Goal: Task Accomplishment & Management: Manage account settings

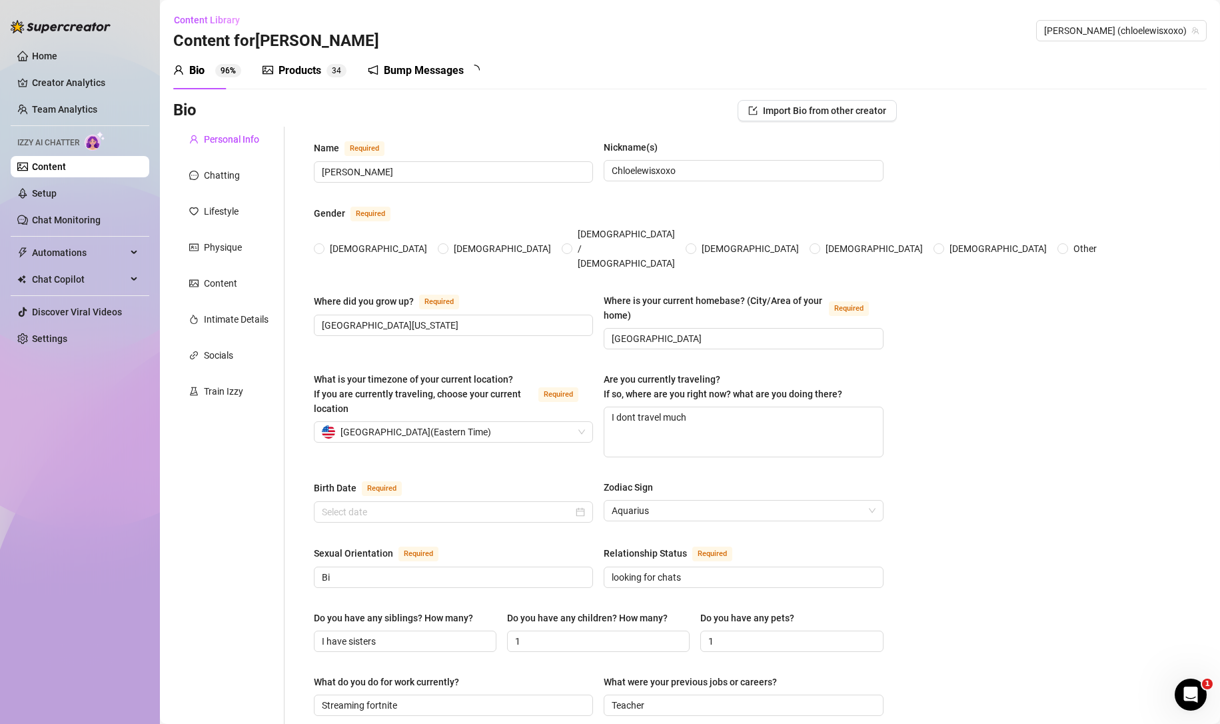
radio input "true"
type input "[DATE]"
click at [32, 334] on link "Settings" at bounding box center [49, 338] width 35 height 11
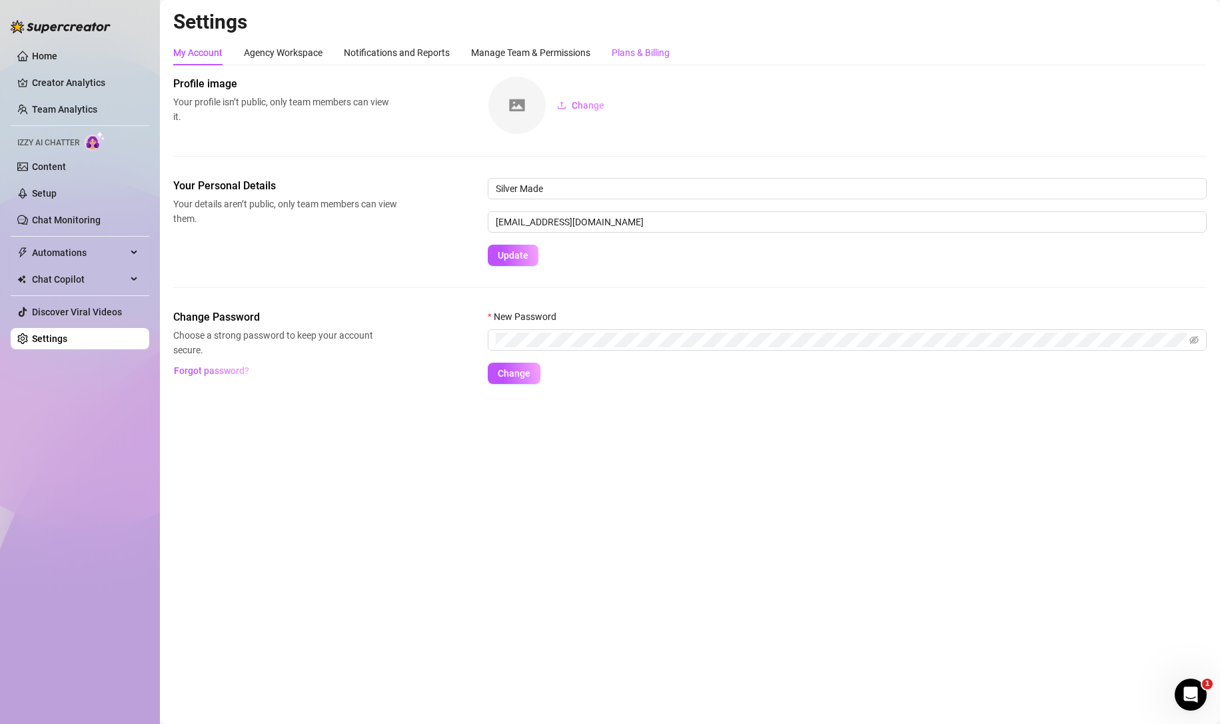
click at [629, 51] on div "Plans & Billing" at bounding box center [641, 52] width 58 height 15
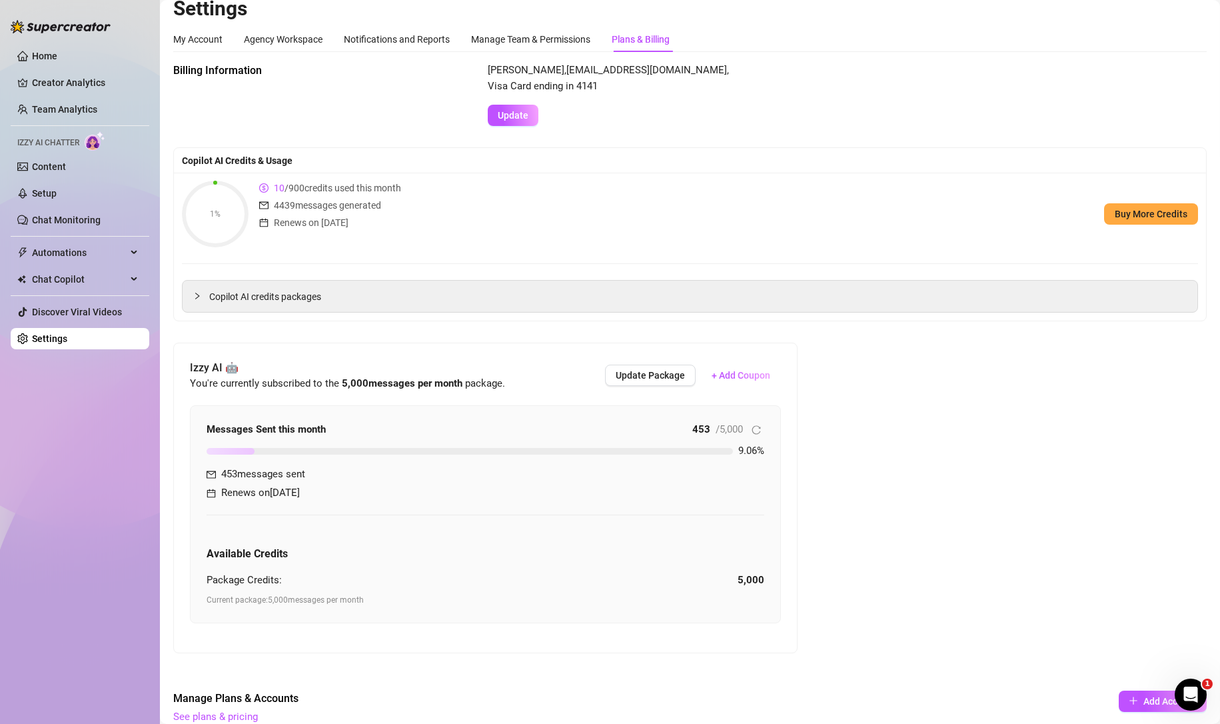
scroll to position [3, 0]
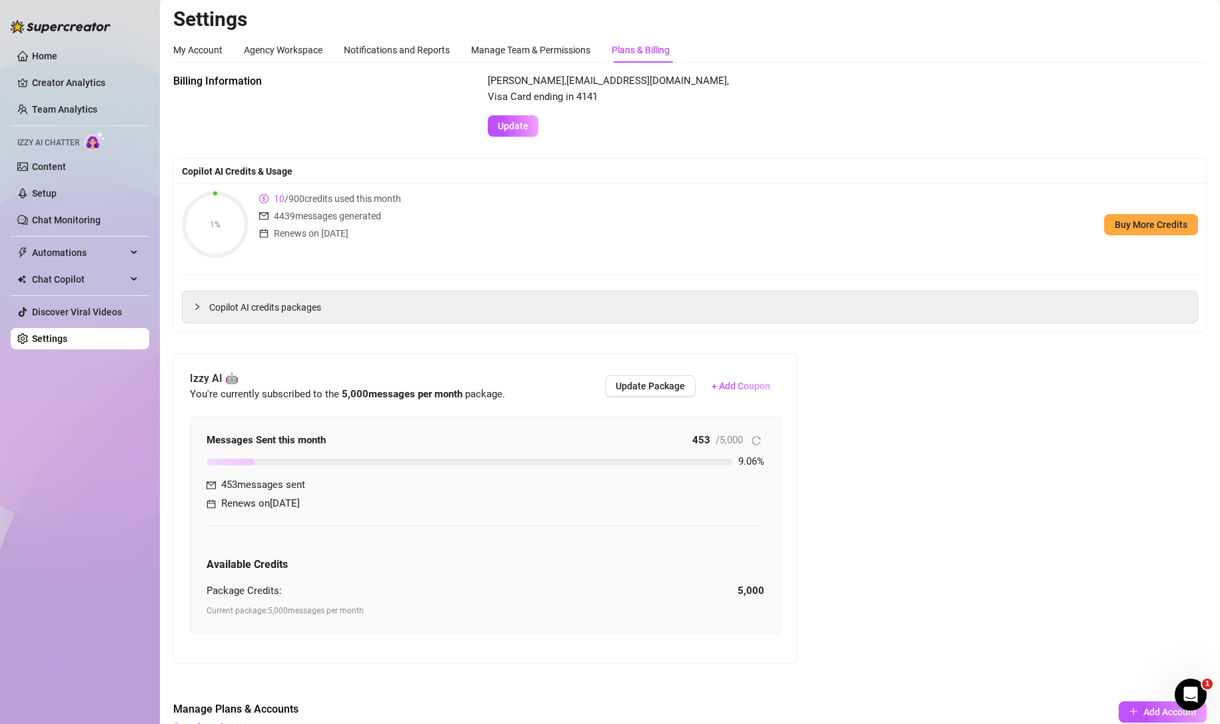
click at [562, 192] on div "1% 10 / 900 credits used this month 4439 messages generated Renews on [DATE] Bu…" at bounding box center [690, 224] width 1016 height 67
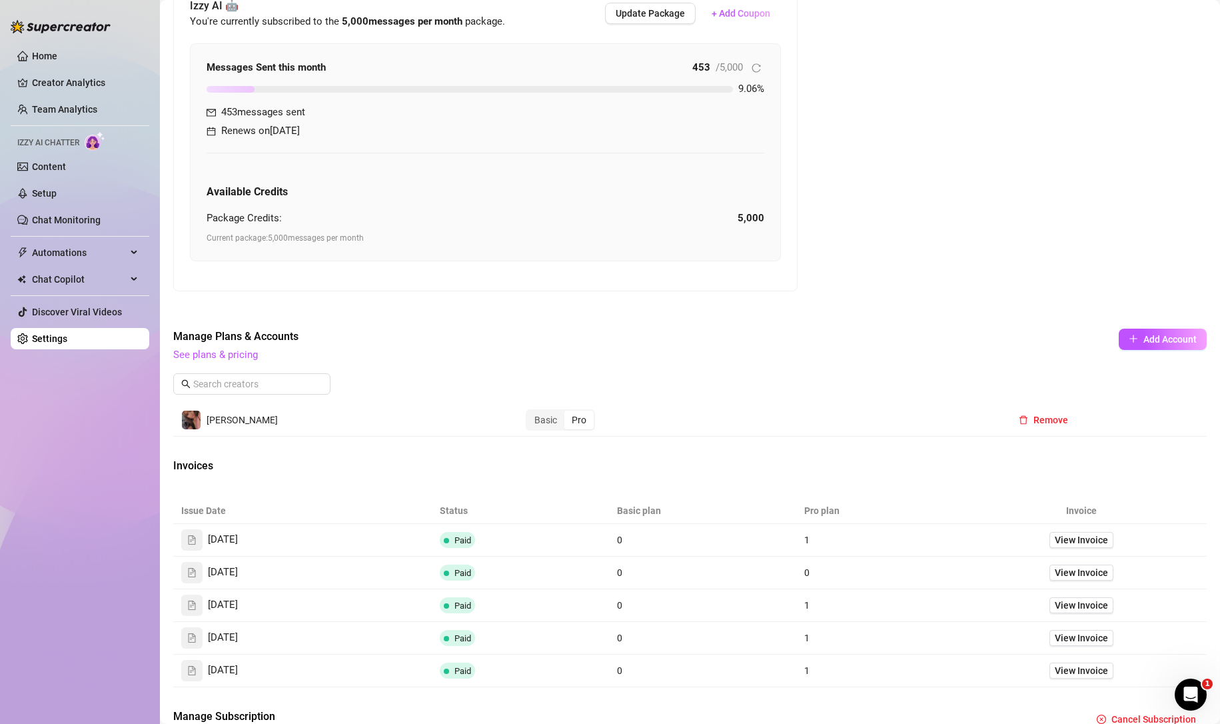
scroll to position [464, 0]
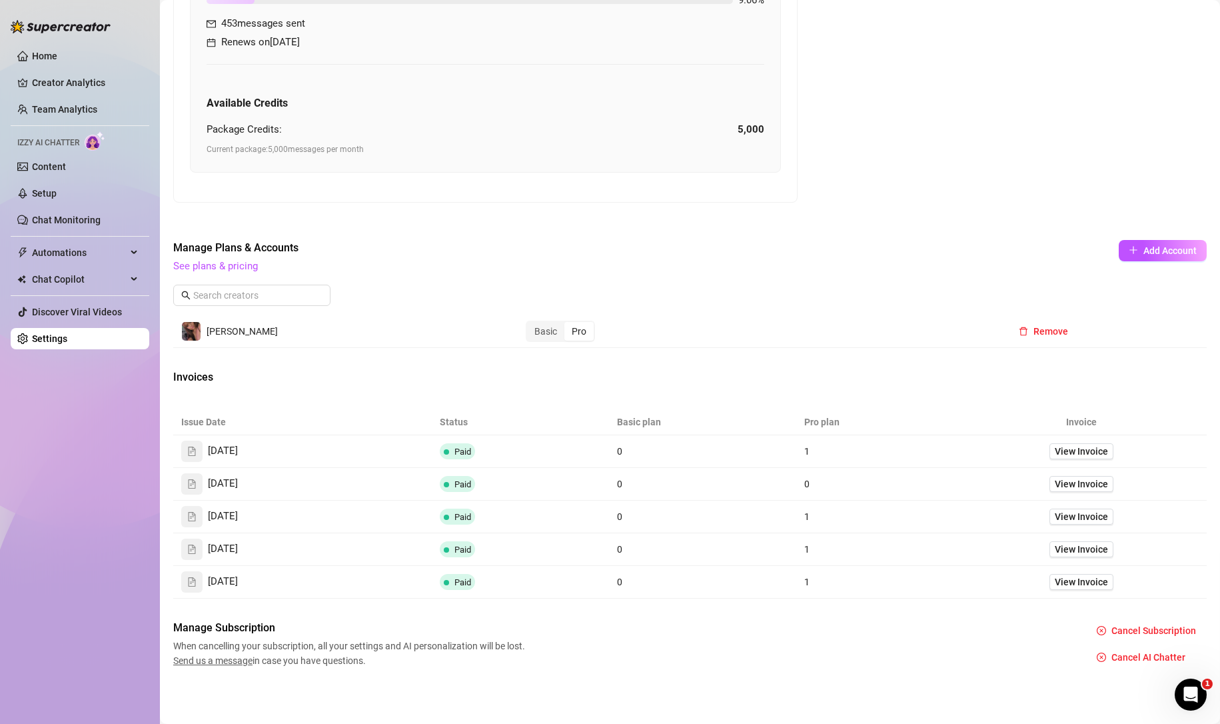
click at [1171, 627] on span "Cancel Subscription" at bounding box center [1153, 630] width 85 height 11
click at [1159, 598] on span "Cancel" at bounding box center [1164, 595] width 29 height 11
click at [1143, 662] on span "Cancel AI Chatter" at bounding box center [1148, 657] width 74 height 11
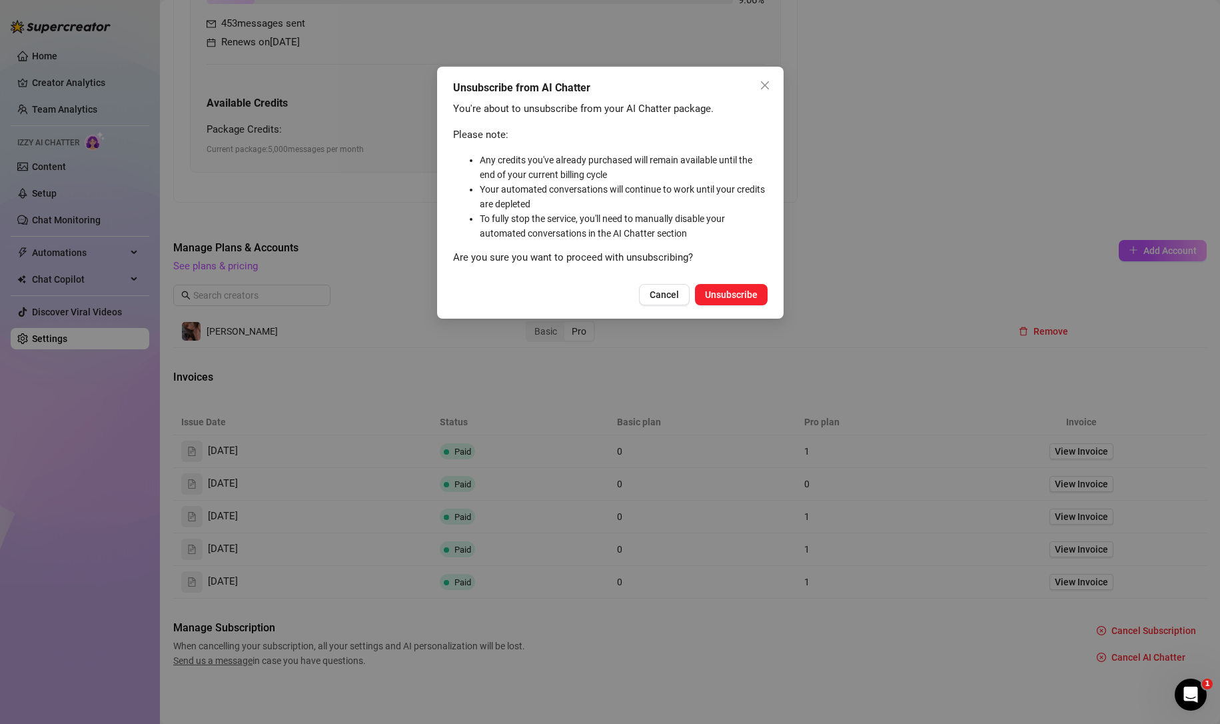
click at [740, 284] on button "Unsubscribe" at bounding box center [731, 294] width 73 height 21
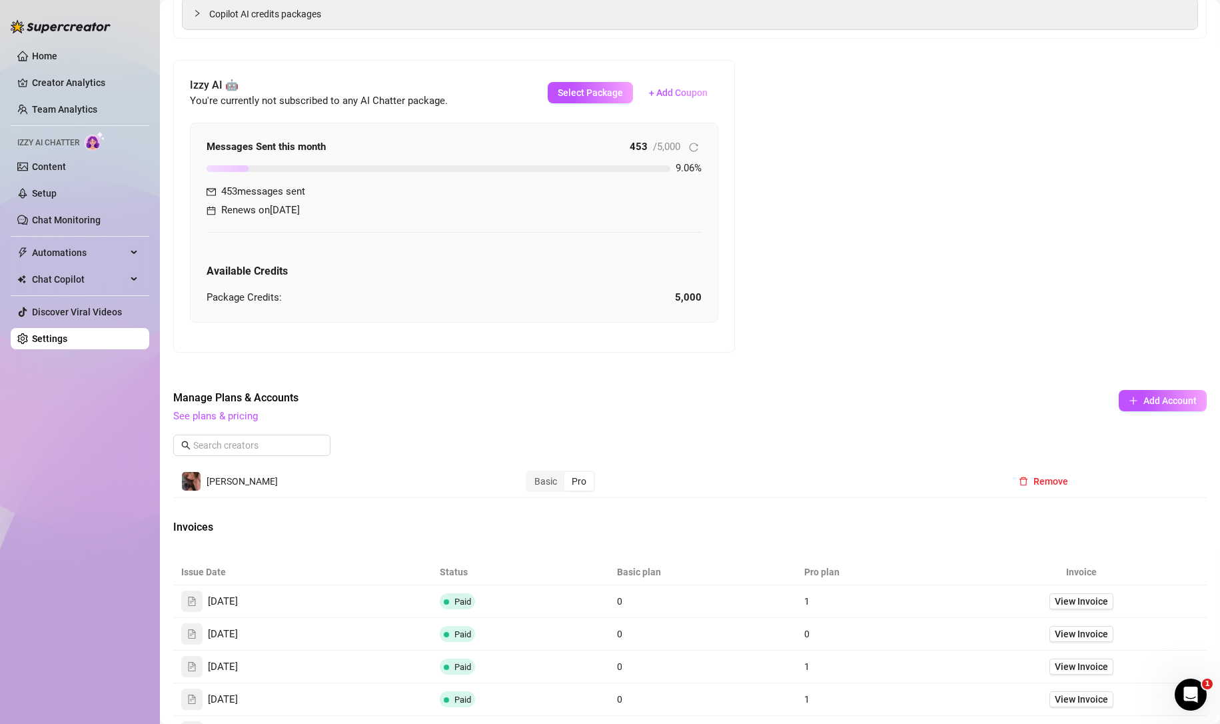
scroll to position [447, 0]
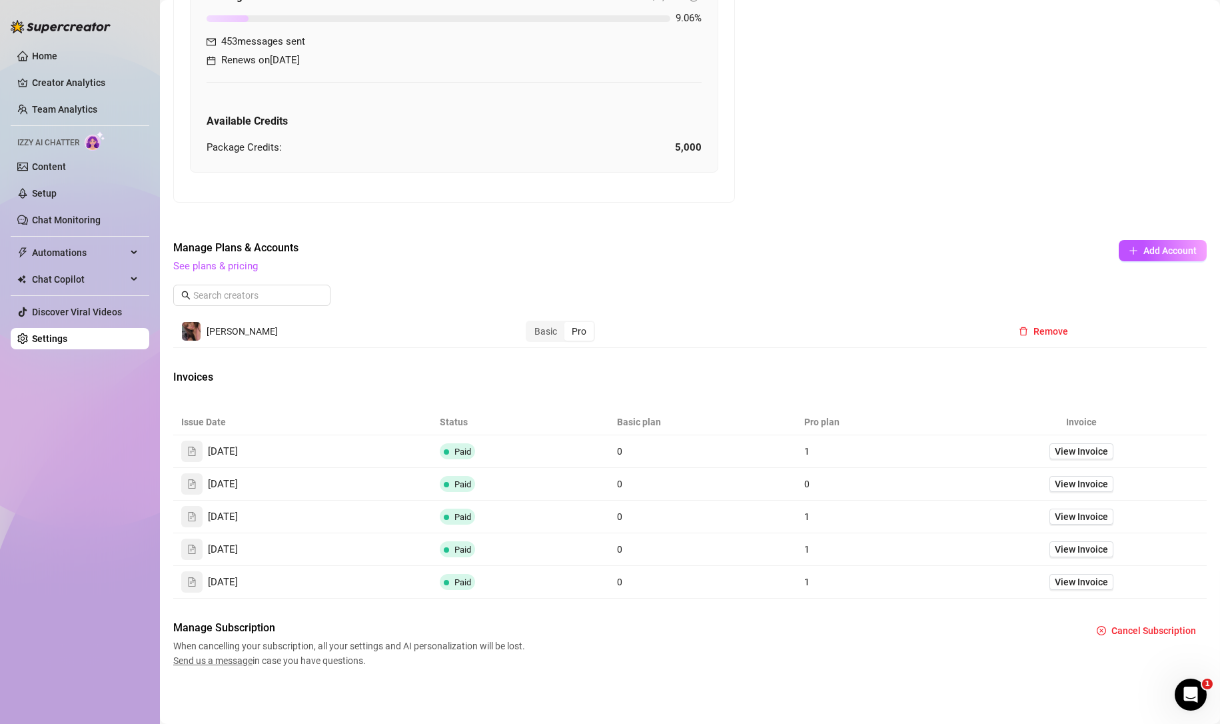
click at [533, 332] on div "Basic" at bounding box center [545, 331] width 37 height 19
click at [530, 324] on input "Basic" at bounding box center [530, 324] width 0 height 0
click at [564, 335] on div "Pro" at bounding box center [578, 331] width 29 height 19
click at [568, 324] on input "Pro" at bounding box center [568, 324] width 0 height 0
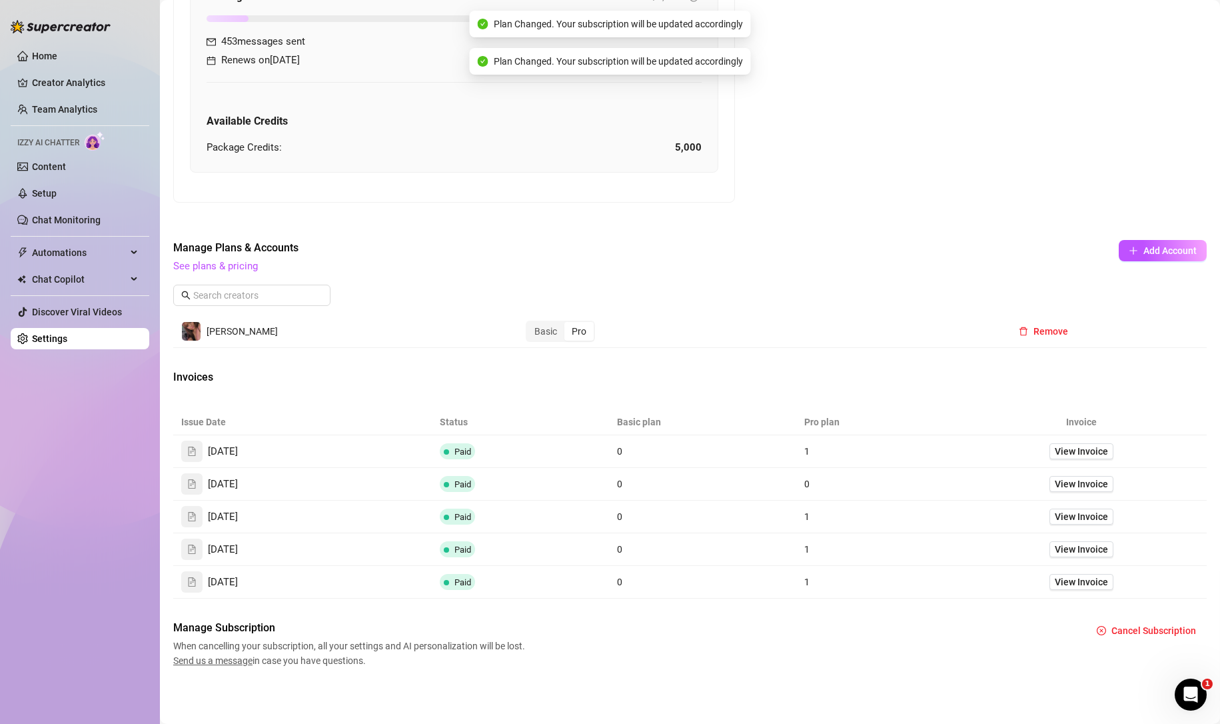
click at [527, 329] on div "Basic" at bounding box center [545, 331] width 37 height 19
click at [530, 324] on input "Basic" at bounding box center [530, 324] width 0 height 0
click at [1055, 446] on span "View Invoice" at bounding box center [1081, 451] width 53 height 15
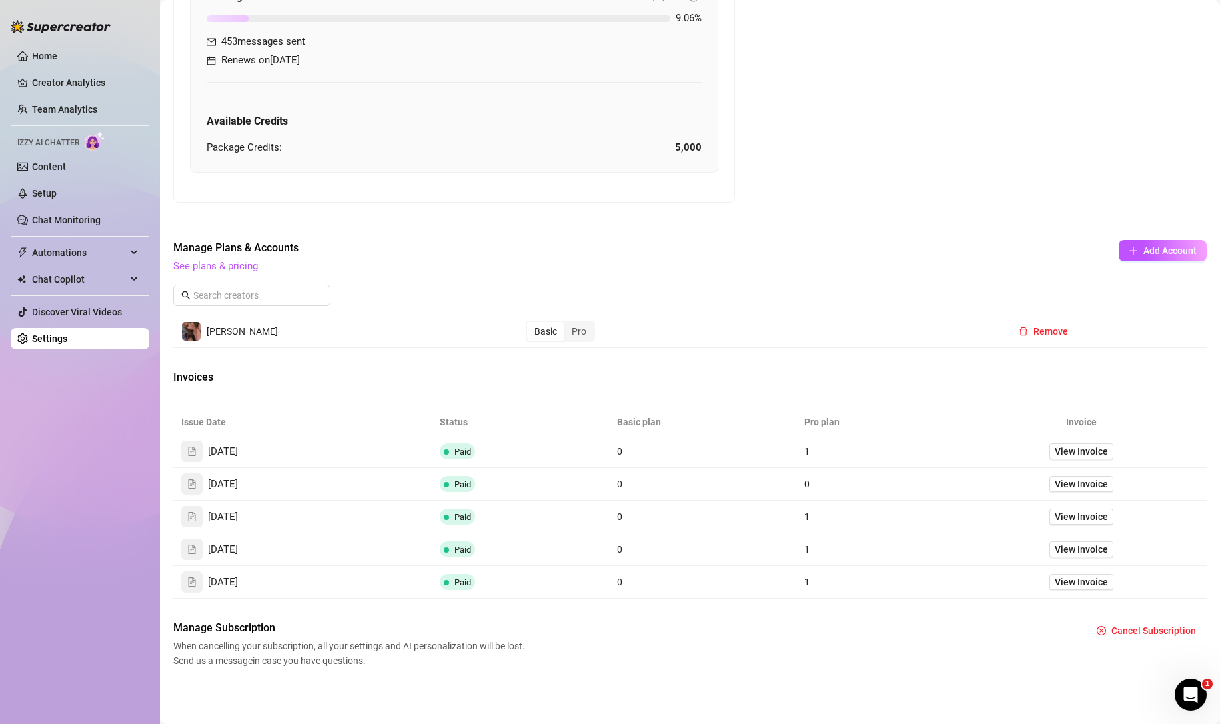
click at [191, 270] on link "See plans & pricing" at bounding box center [215, 266] width 85 height 12
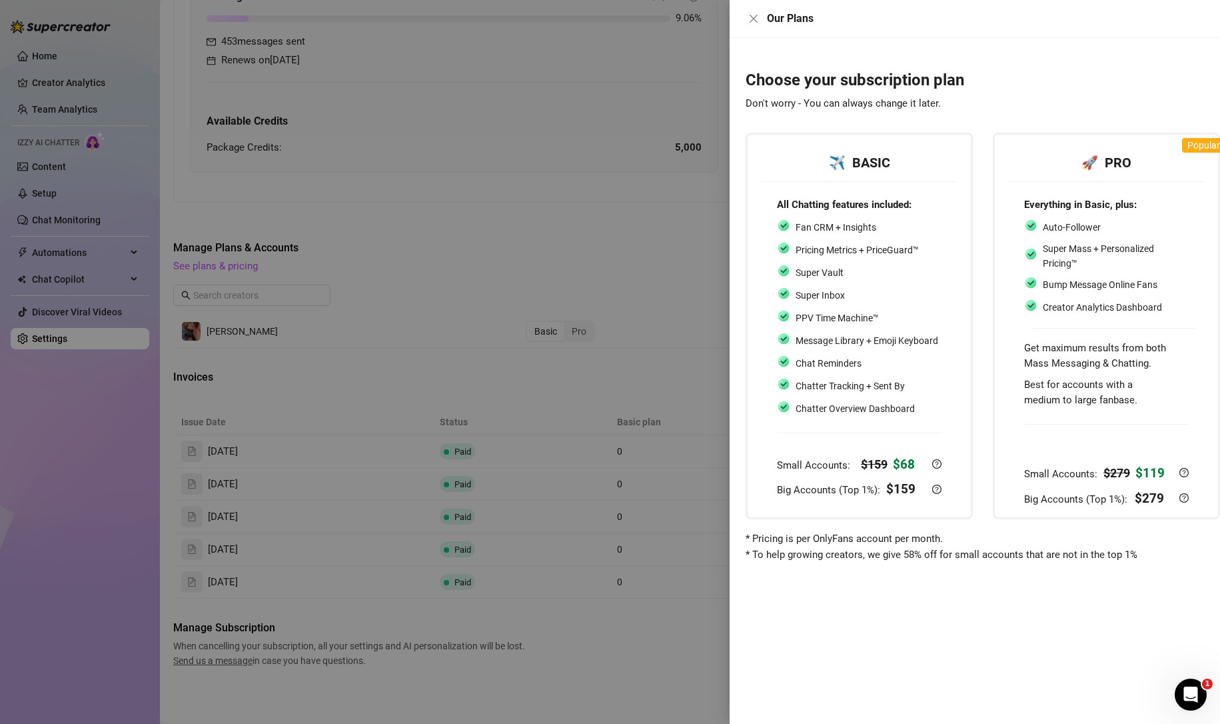
click at [279, 518] on div at bounding box center [610, 362] width 1220 height 724
